Goal: Information Seeking & Learning: Learn about a topic

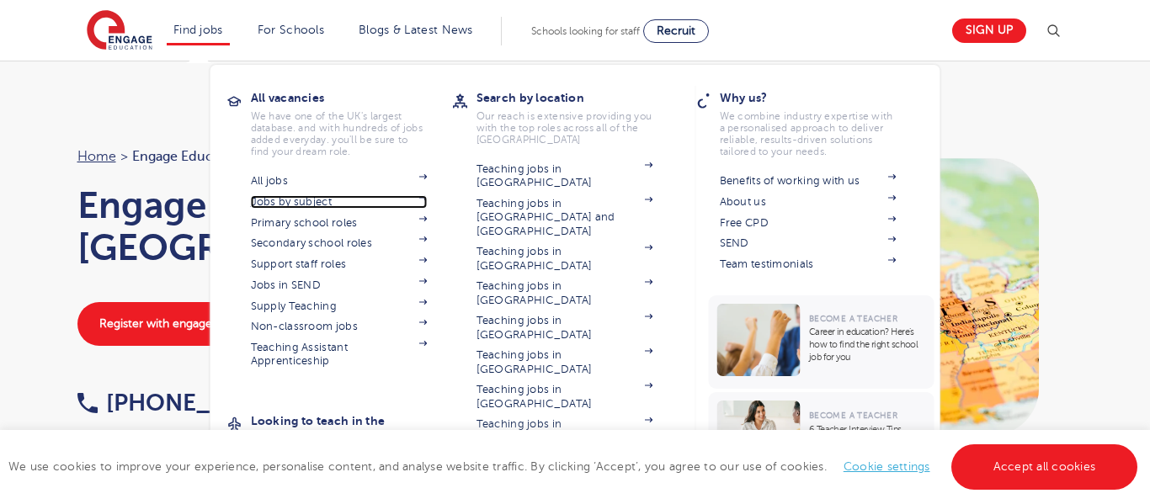
click at [275, 205] on link "Jobs by subject" at bounding box center [339, 201] width 177 height 13
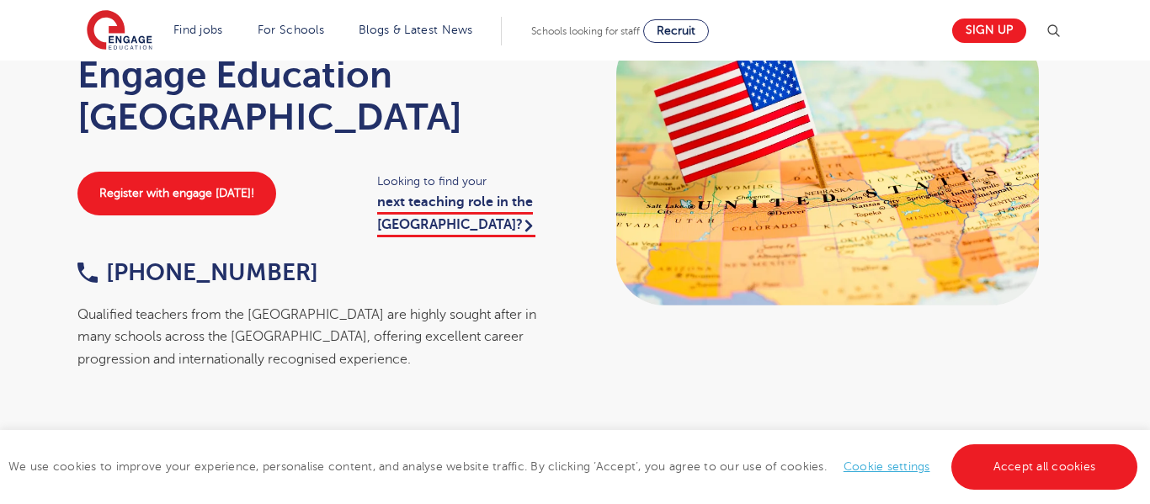
scroll to position [150, 0]
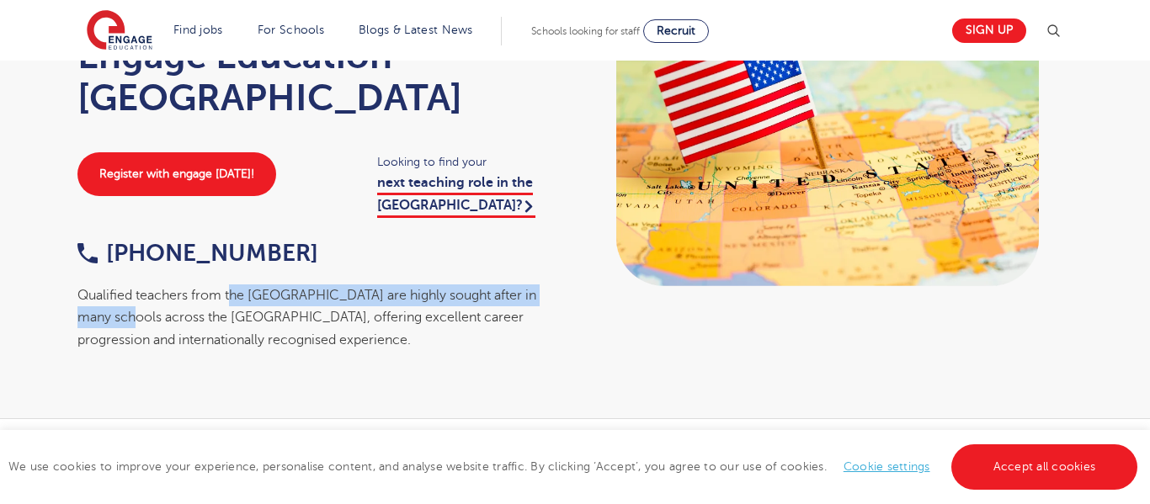
drag, startPoint x: 138, startPoint y: 269, endPoint x: 316, endPoint y: 260, distance: 177.9
click at [250, 285] on div "Qualified teachers from the USA are highly sought after in many schools across …" at bounding box center [318, 318] width 482 height 67
click at [375, 285] on div "Qualified teachers from the USA are highly sought after in many schools across …" at bounding box center [318, 318] width 482 height 67
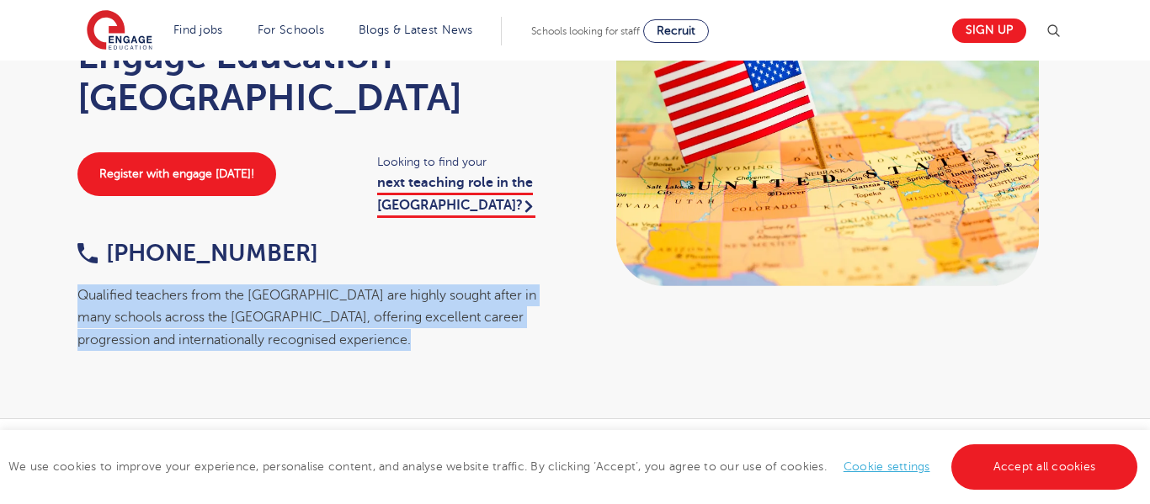
click at [374, 285] on div "Qualified teachers from the USA are highly sought after in many schools across …" at bounding box center [318, 318] width 482 height 67
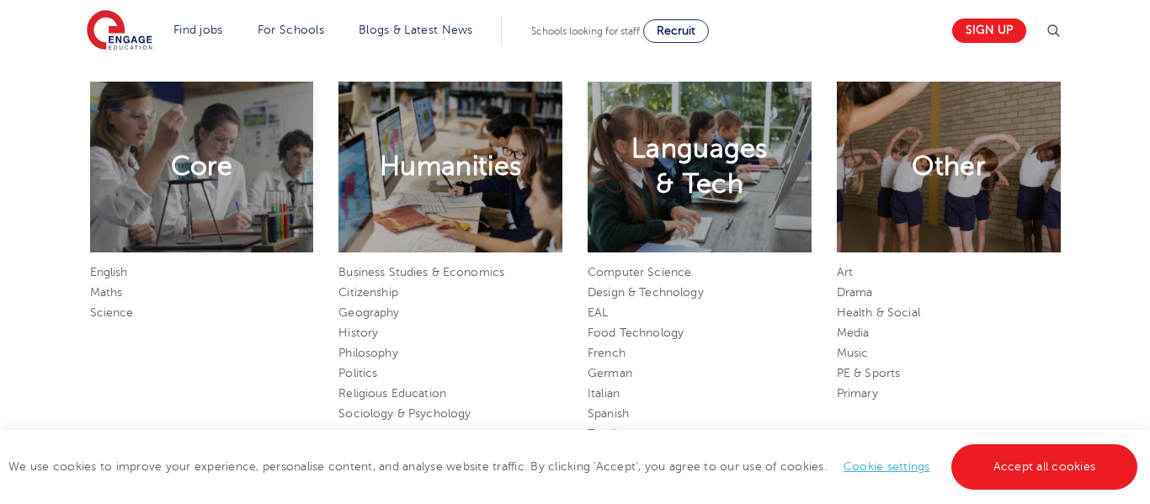
scroll to position [786, 0]
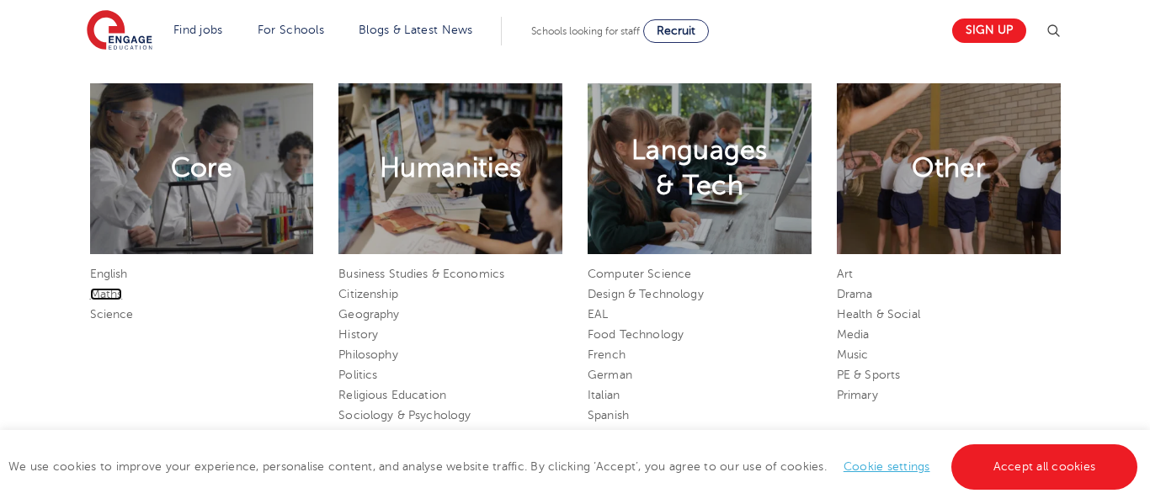
click at [111, 294] on link "Maths" at bounding box center [106, 294] width 33 height 13
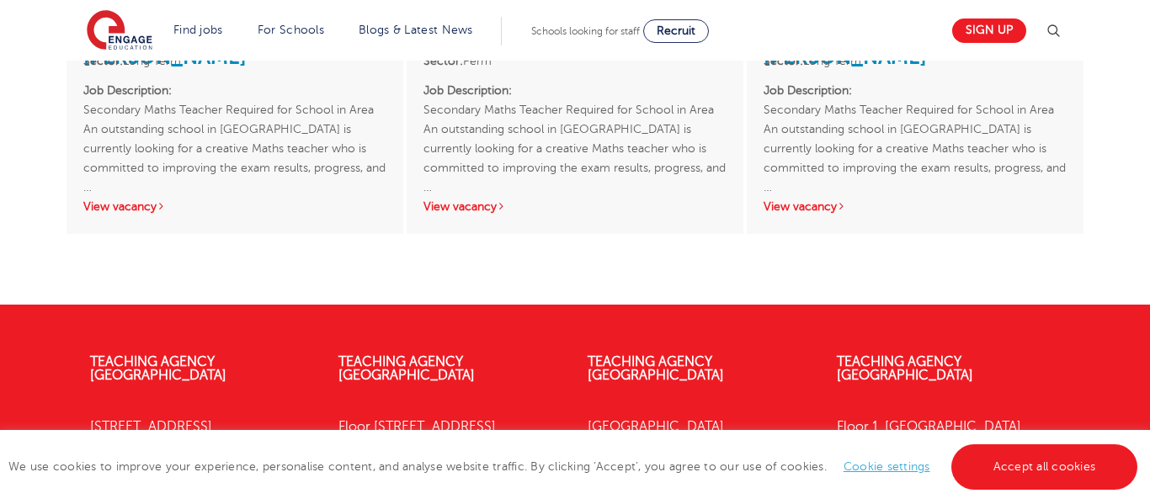
scroll to position [1849, 0]
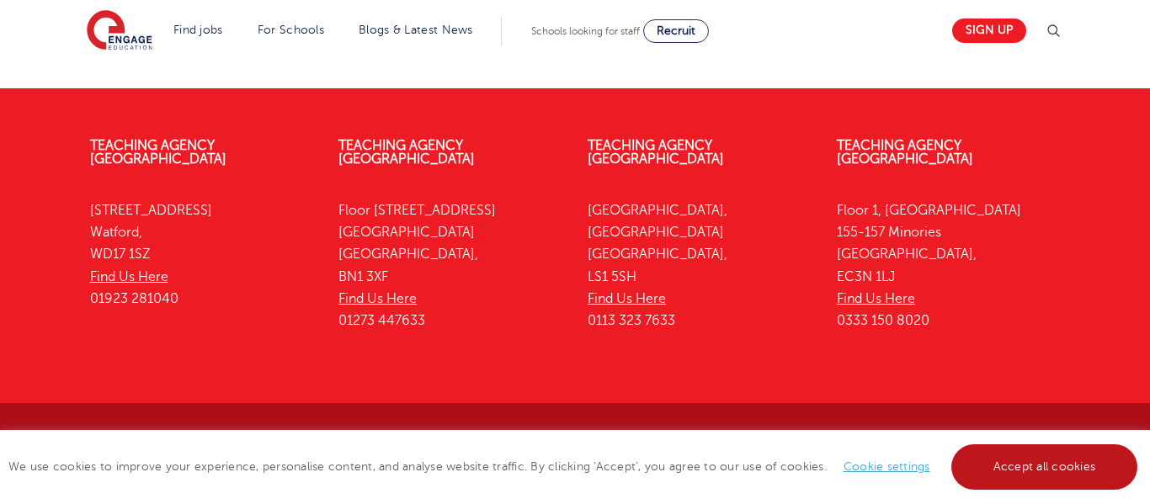
click at [1037, 476] on link "Accept all cookies" at bounding box center [1045, 467] width 187 height 45
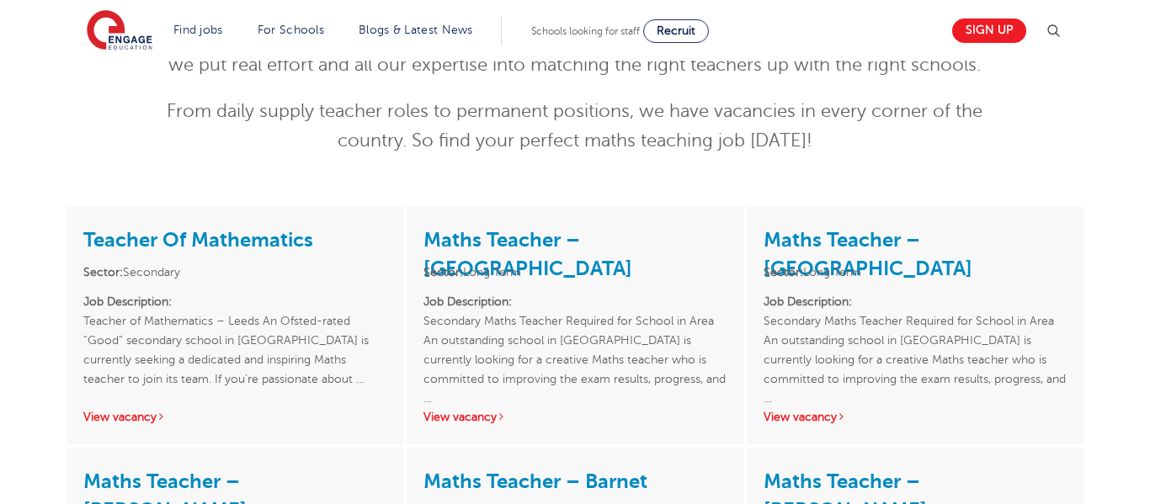
scroll to position [210, 0]
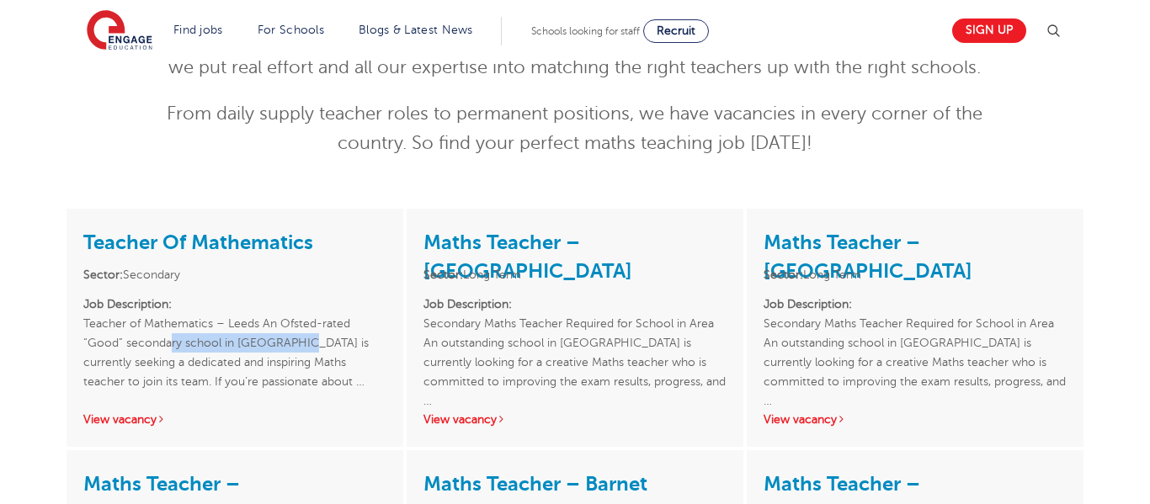
drag, startPoint x: 165, startPoint y: 338, endPoint x: 290, endPoint y: 336, distance: 124.6
click at [290, 336] on p "Job Description: Teacher of Mathematics – Leeds An Ofsted-rated “Good” secondar…" at bounding box center [234, 343] width 303 height 97
click at [291, 340] on p "Job Description: Teacher of Mathematics – Leeds An Ofsted-rated “Good” secondar…" at bounding box center [234, 343] width 303 height 97
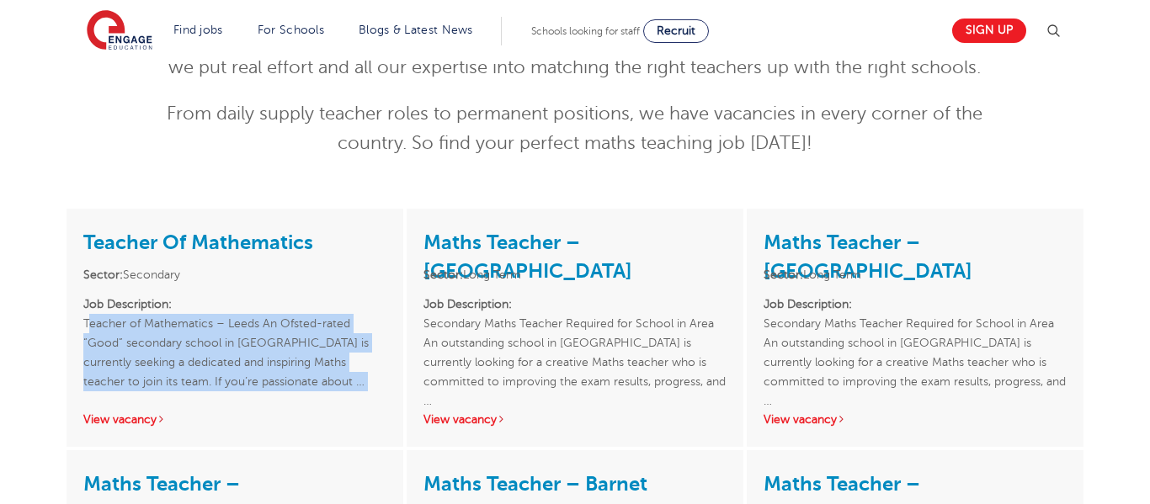
click at [291, 340] on p "Job Description: Teacher of Mathematics – Leeds An Ofsted-rated “Good” secondar…" at bounding box center [234, 343] width 303 height 97
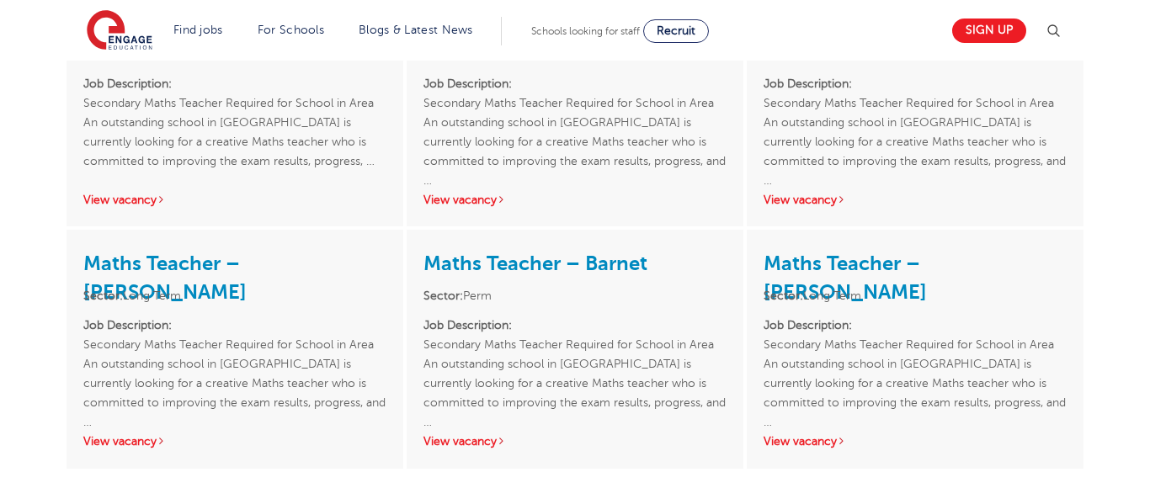
scroll to position [1449, 0]
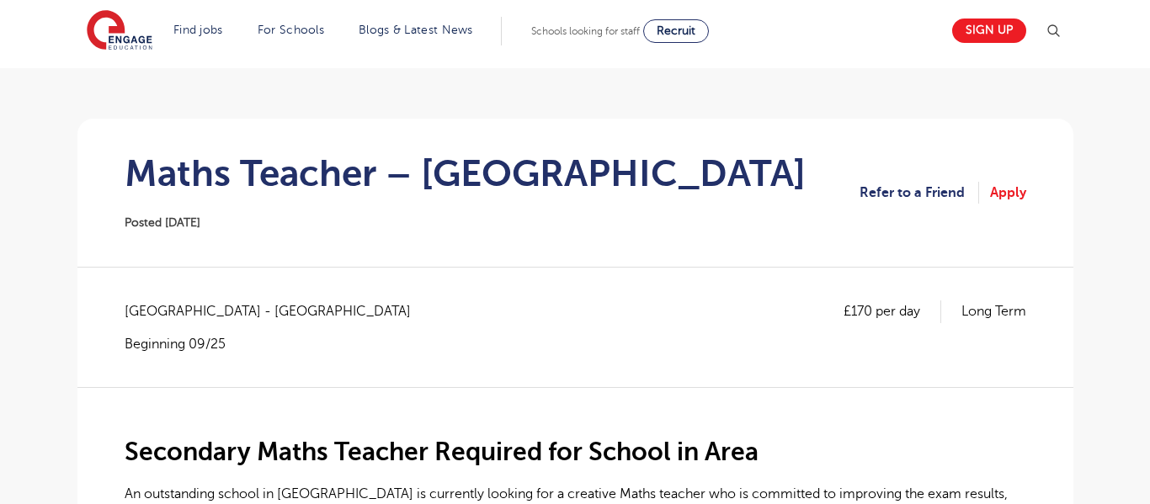
scroll to position [99, 0]
drag, startPoint x: 256, startPoint y: 301, endPoint x: 115, endPoint y: 301, distance: 140.6
copy span "[GEOGRAPHIC_DATA] - [GEOGRAPHIC_DATA]"
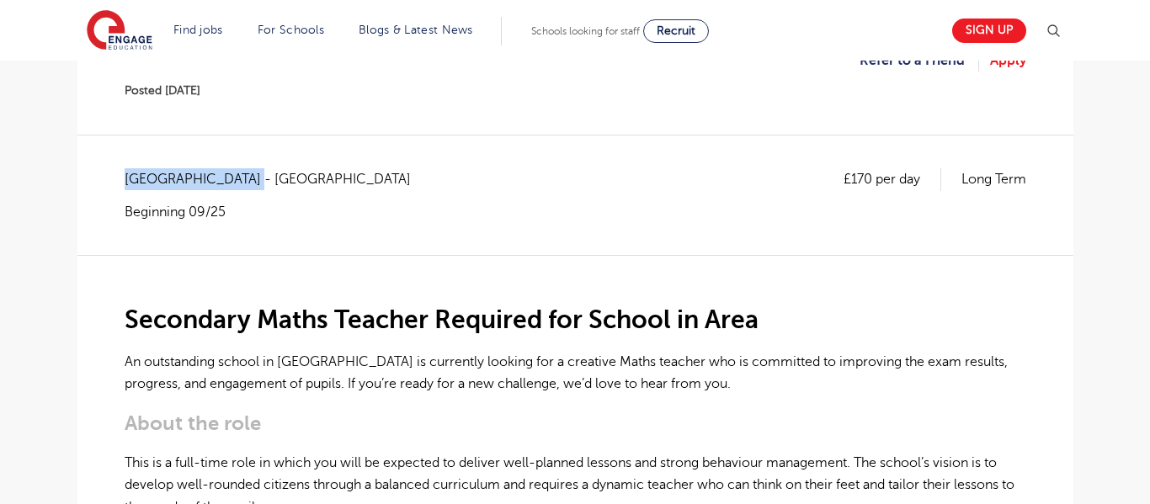
scroll to position [17, 0]
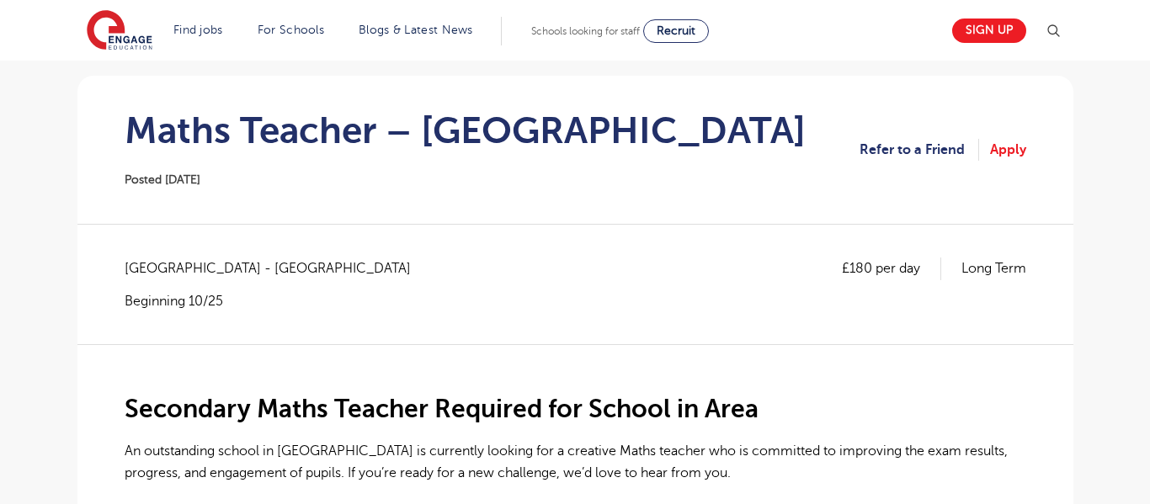
scroll to position [196, 0]
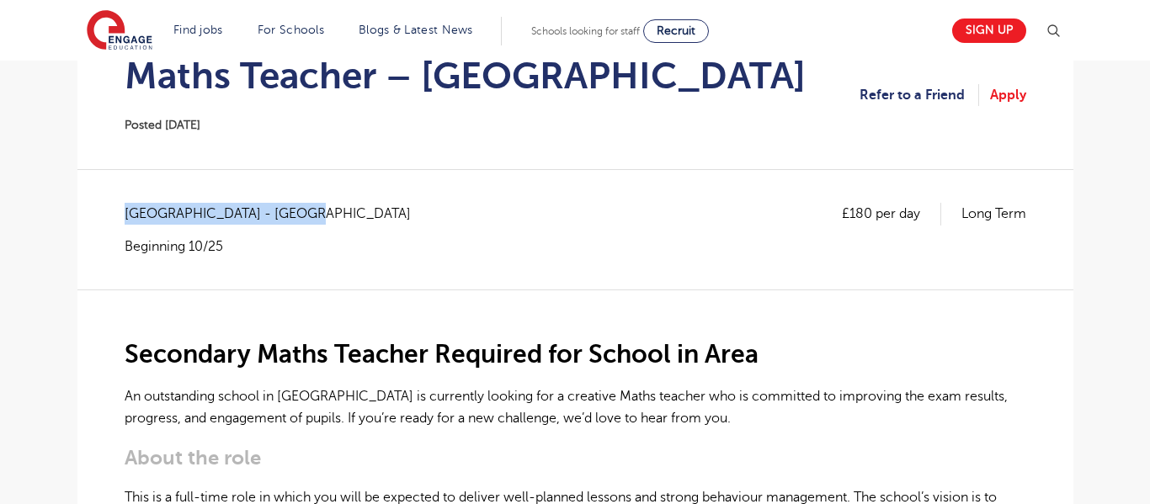
drag, startPoint x: 307, startPoint y: 208, endPoint x: 124, endPoint y: 211, distance: 182.8
click at [125, 211] on span "[GEOGRAPHIC_DATA] - [GEOGRAPHIC_DATA]" at bounding box center [276, 214] width 303 height 22
copy span "[GEOGRAPHIC_DATA] - [GEOGRAPHIC_DATA]"
click at [252, 215] on span "Hertfordshire - Broxbourne" at bounding box center [276, 214] width 303 height 22
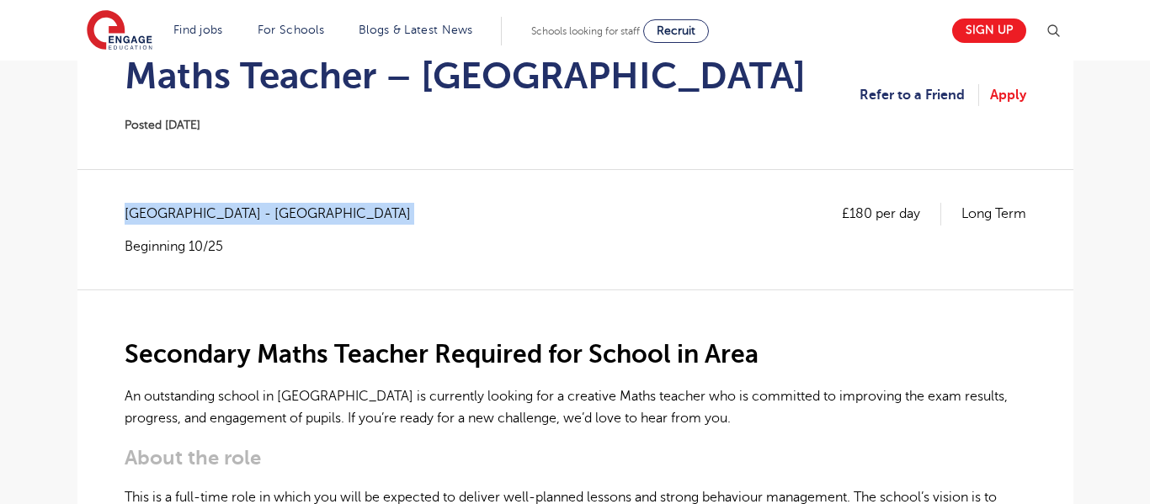
click at [252, 215] on span "Hertfordshire - Broxbourne" at bounding box center [276, 214] width 303 height 22
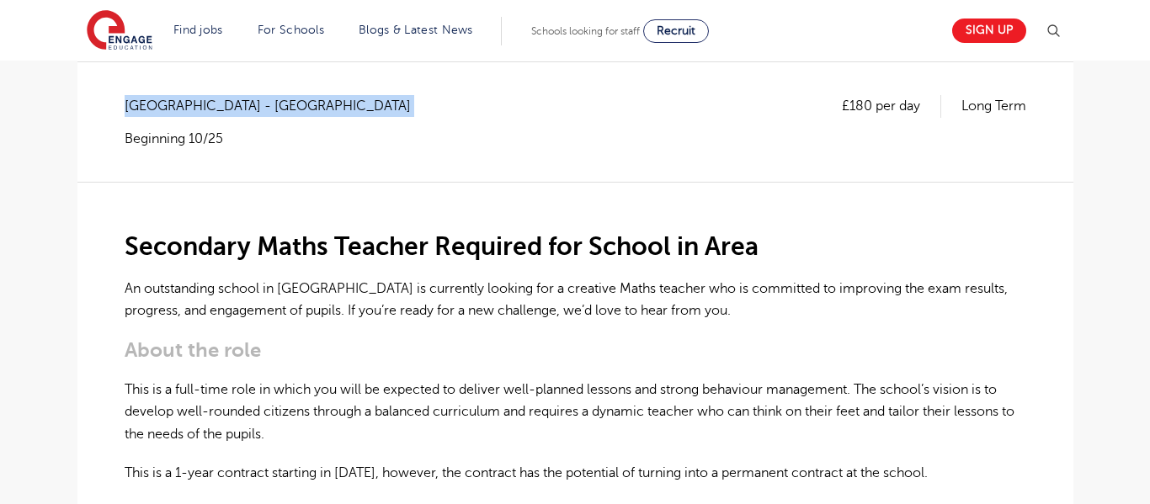
scroll to position [373, 0]
